Goal: Navigation & Orientation: Find specific page/section

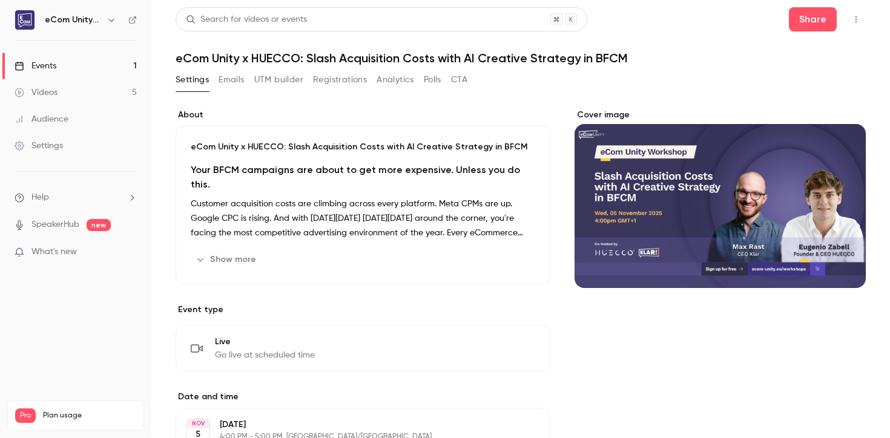
click at [83, 91] on link "Videos 5" at bounding box center [75, 92] width 151 height 27
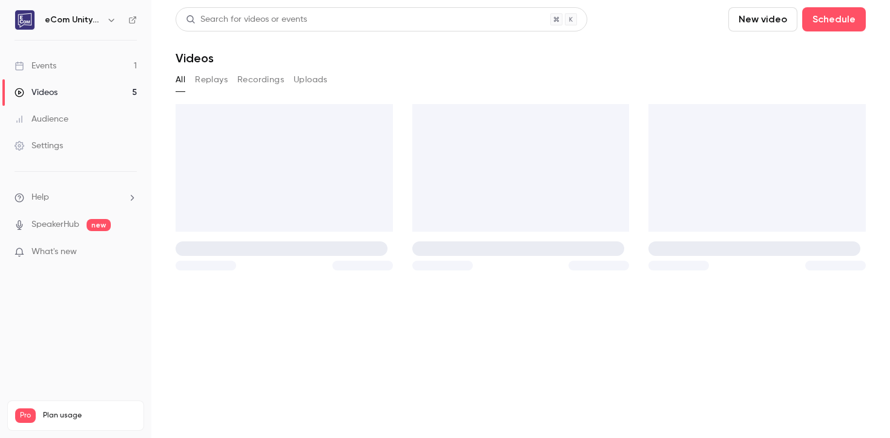
click at [82, 71] on link "Events 1" at bounding box center [75, 66] width 151 height 27
